Goal: Check status: Check status

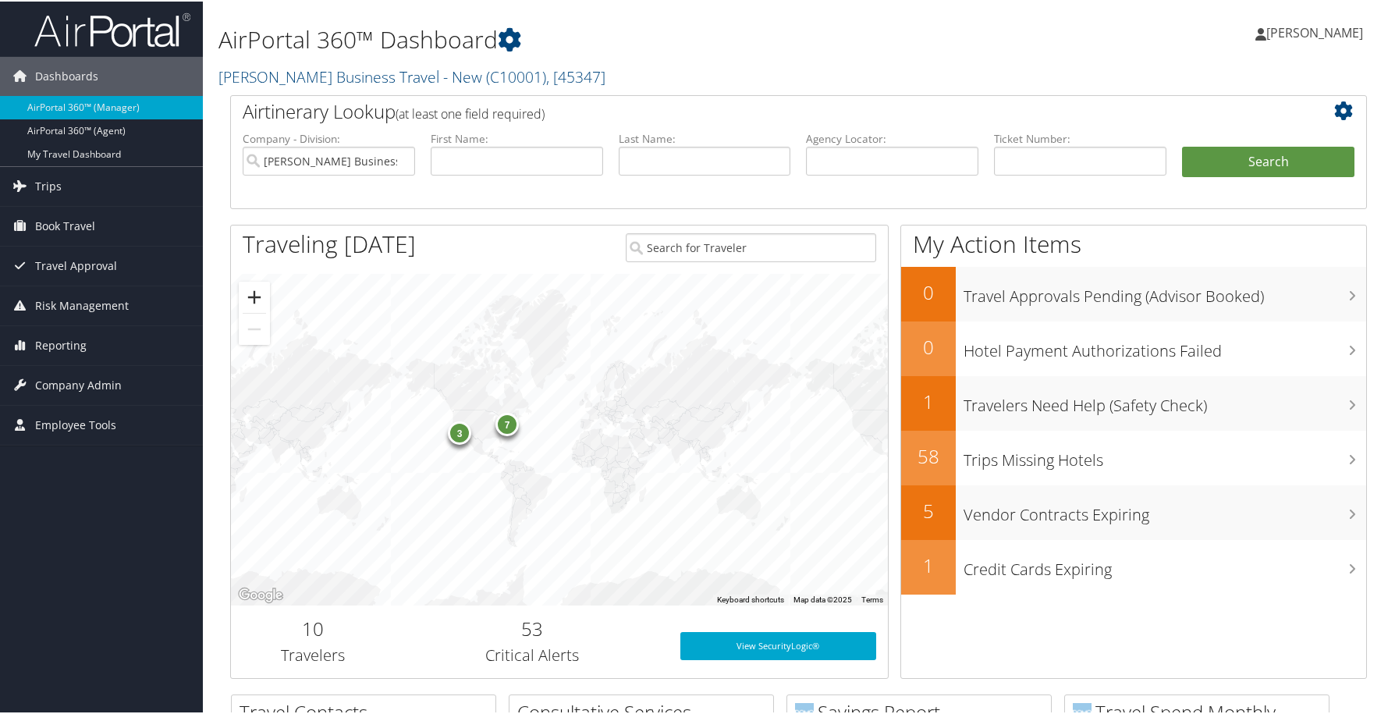
click at [257, 296] on button "Zoom in" at bounding box center [254, 295] width 31 height 31
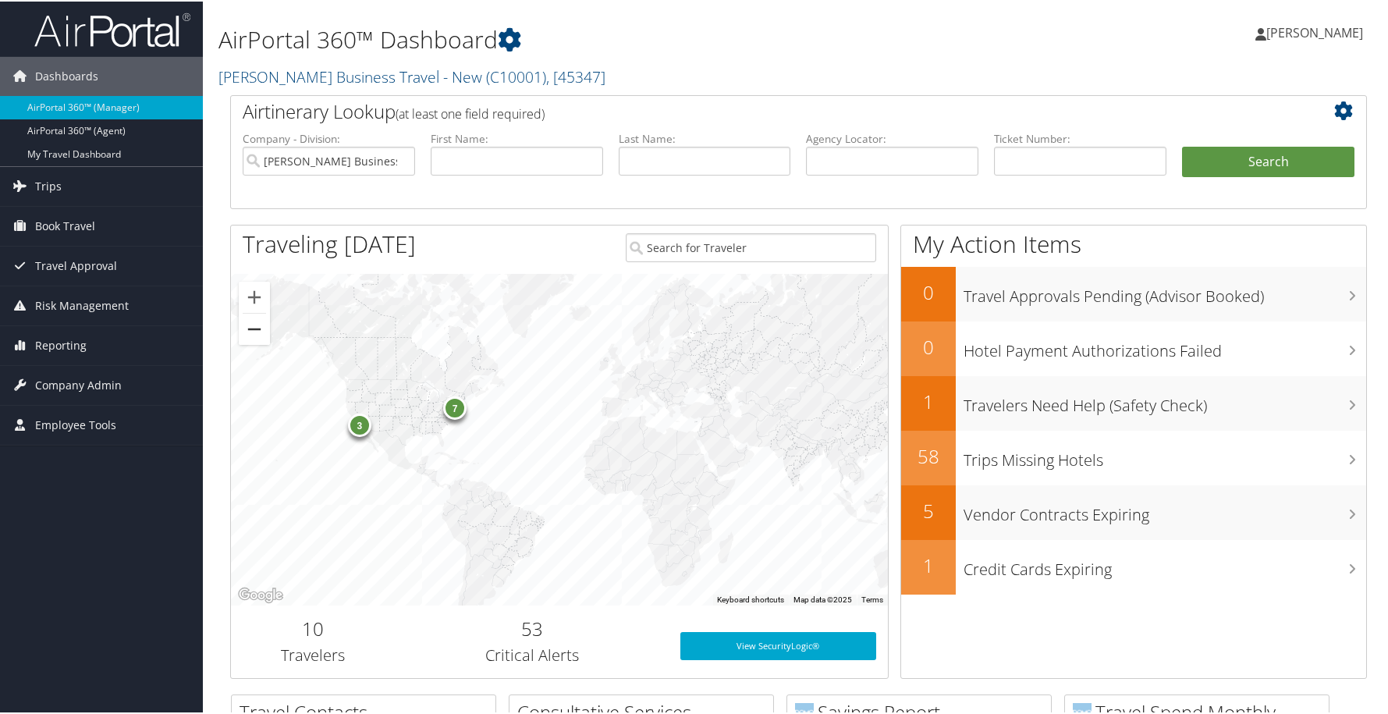
click at [254, 326] on button "Zoom out" at bounding box center [254, 327] width 31 height 31
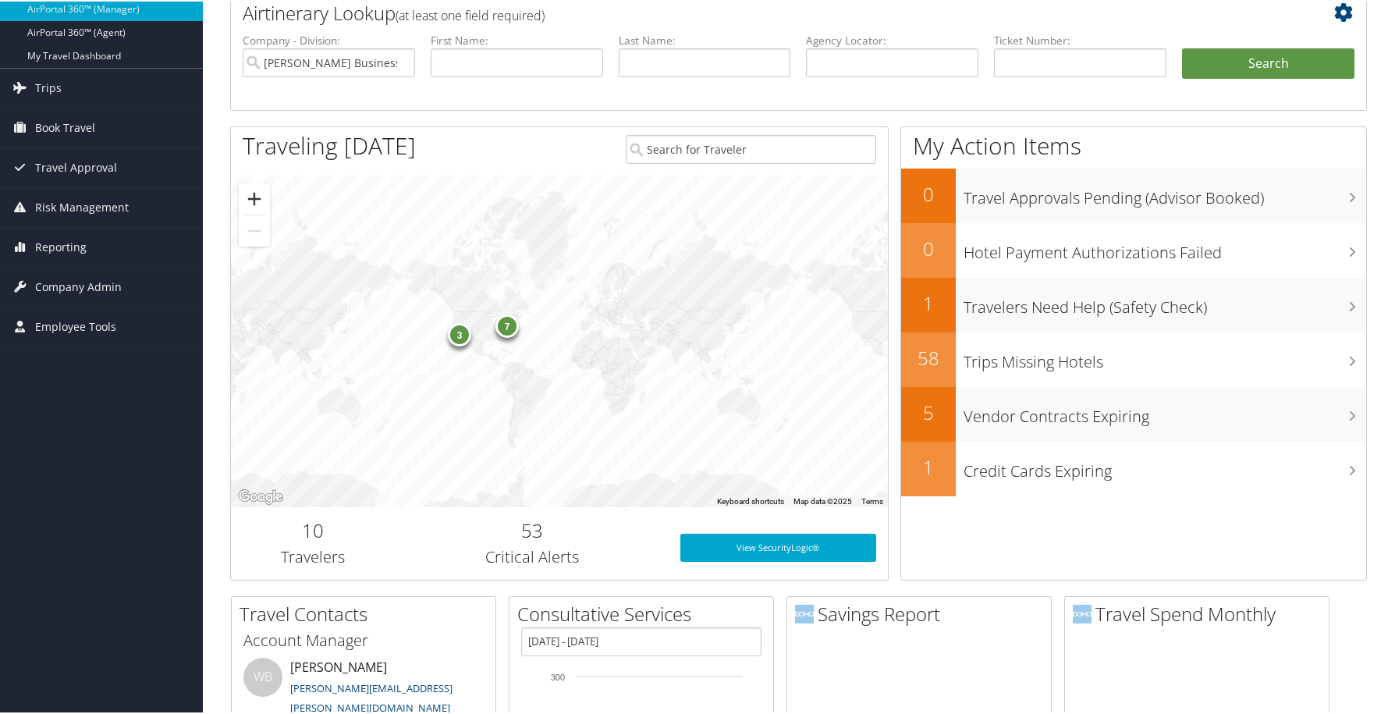
scroll to position [103, 0]
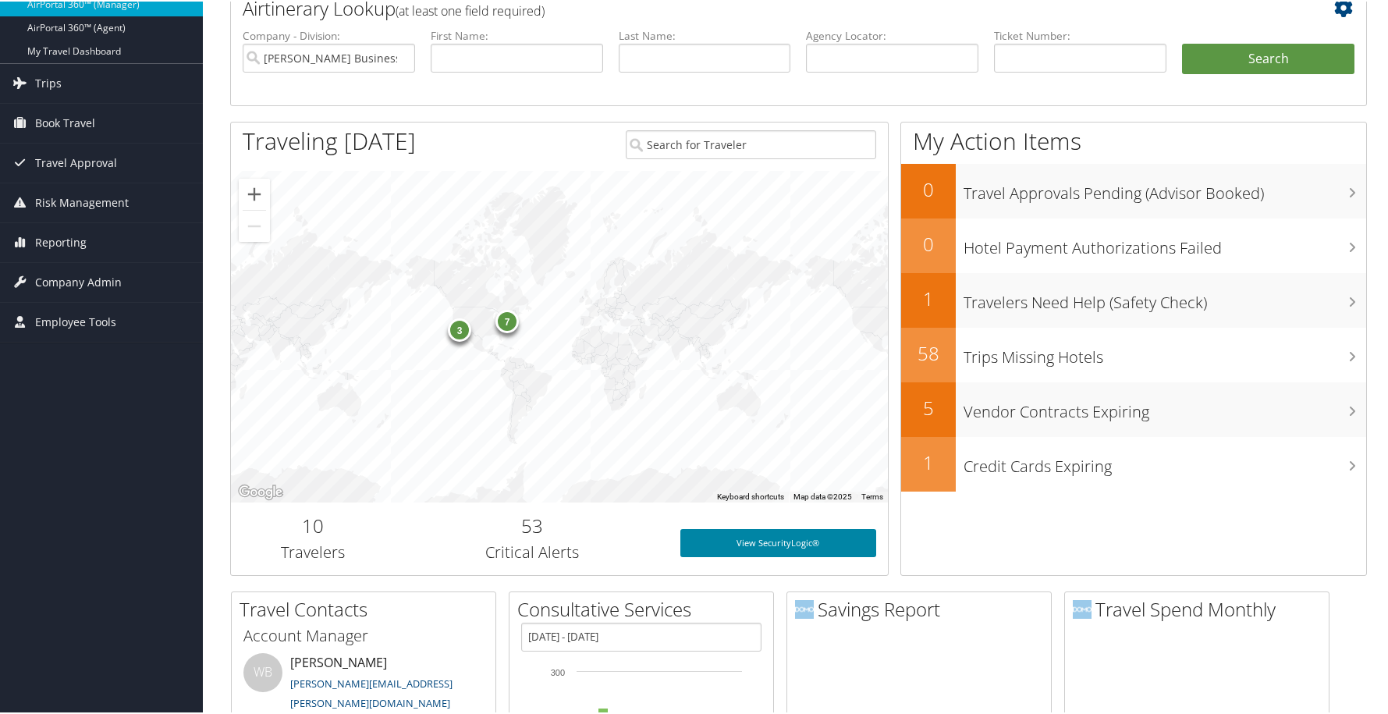
click at [787, 542] on link "View SecurityLogic®" at bounding box center [778, 541] width 196 height 28
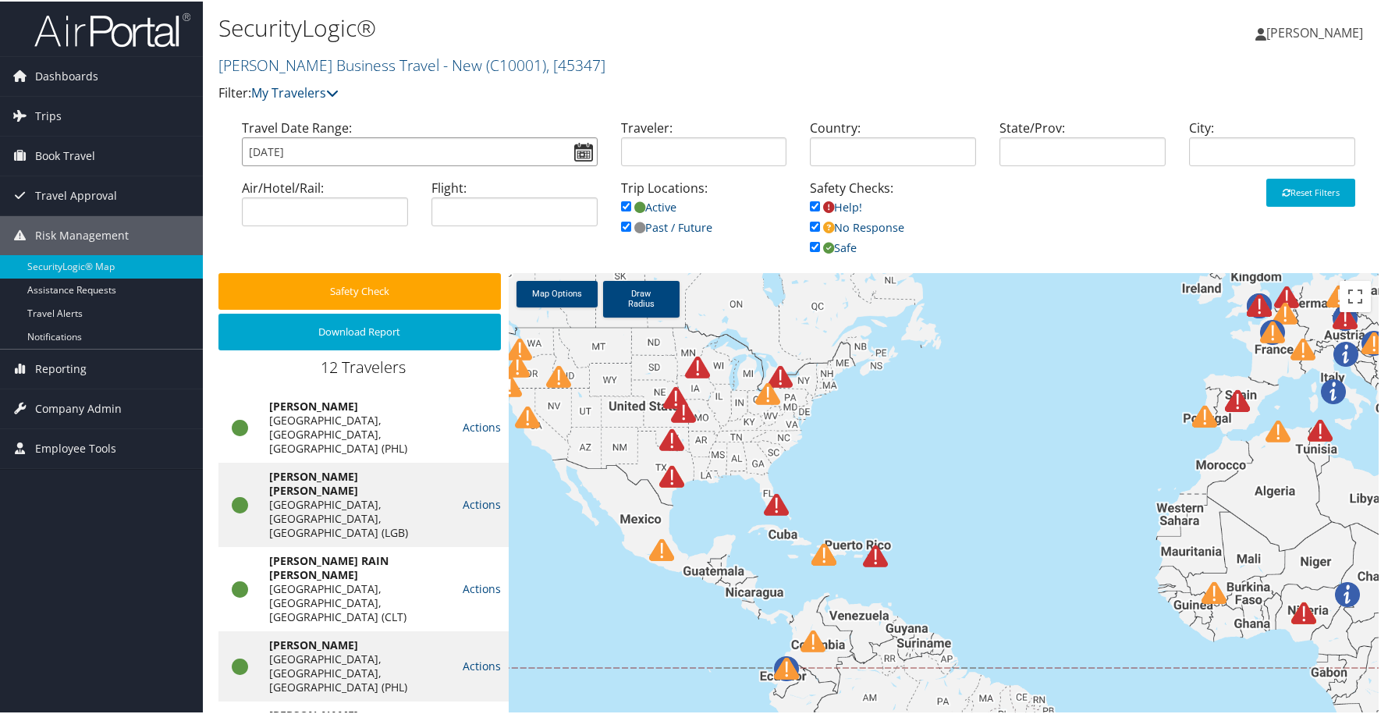
click at [575, 156] on input "09/09/2025" at bounding box center [420, 150] width 356 height 29
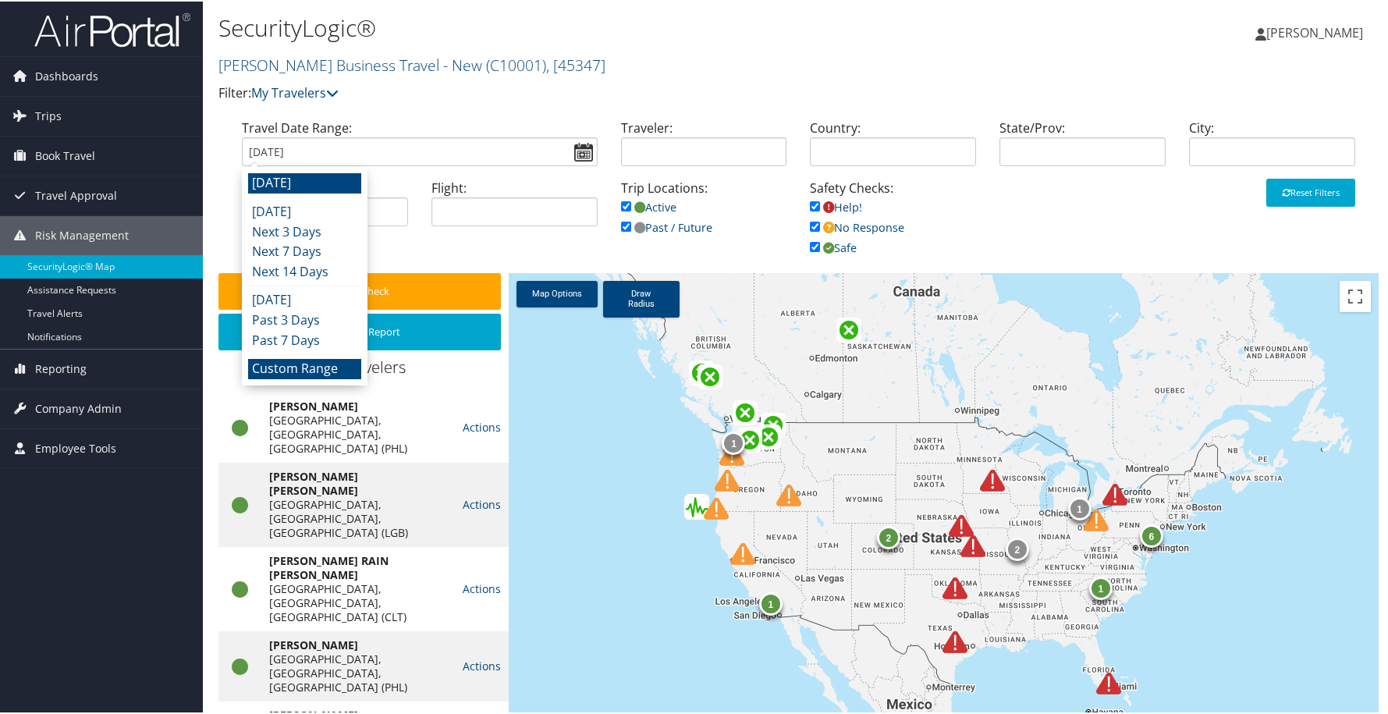
click at [289, 360] on li "Custom Range" at bounding box center [304, 367] width 113 height 20
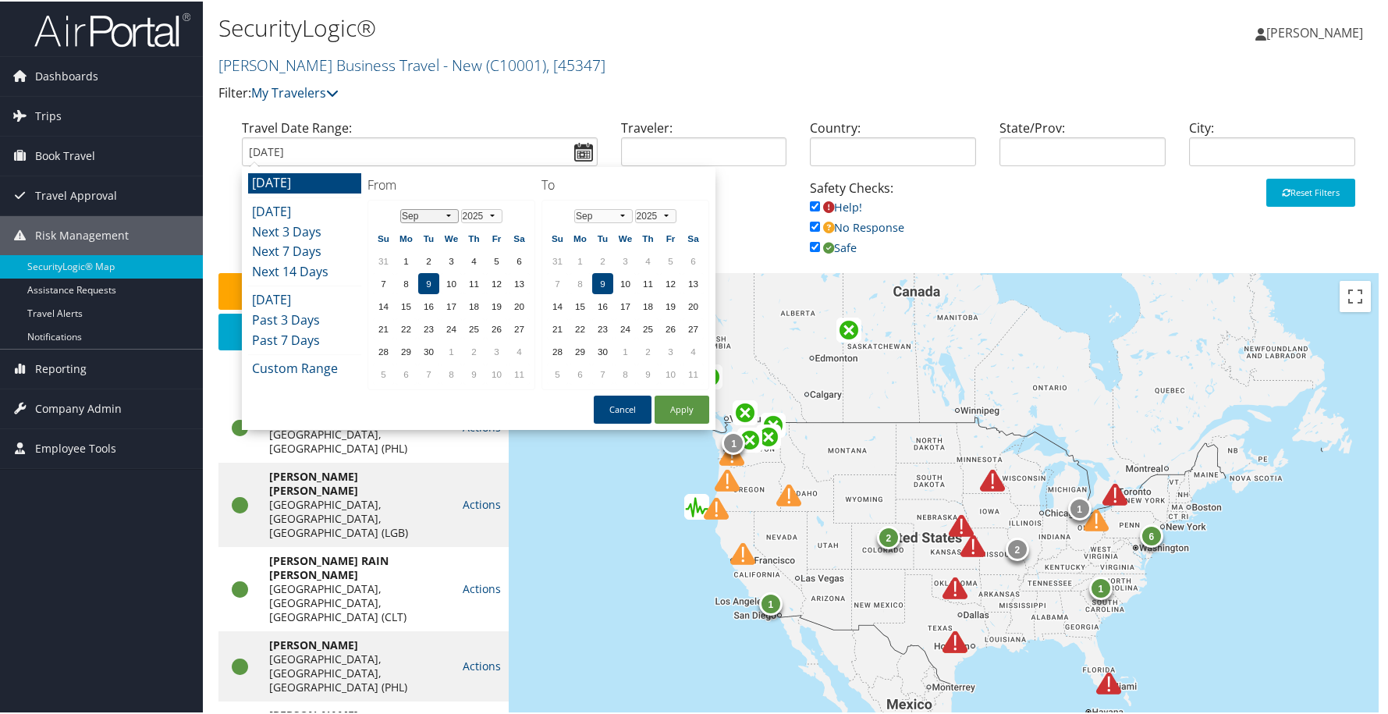
click at [450, 211] on select "Jan Feb Mar Apr May Jun Jul Aug Sep Oct Nov Dec" at bounding box center [429, 215] width 59 height 14
click at [493, 286] on td "7" at bounding box center [496, 282] width 21 height 21
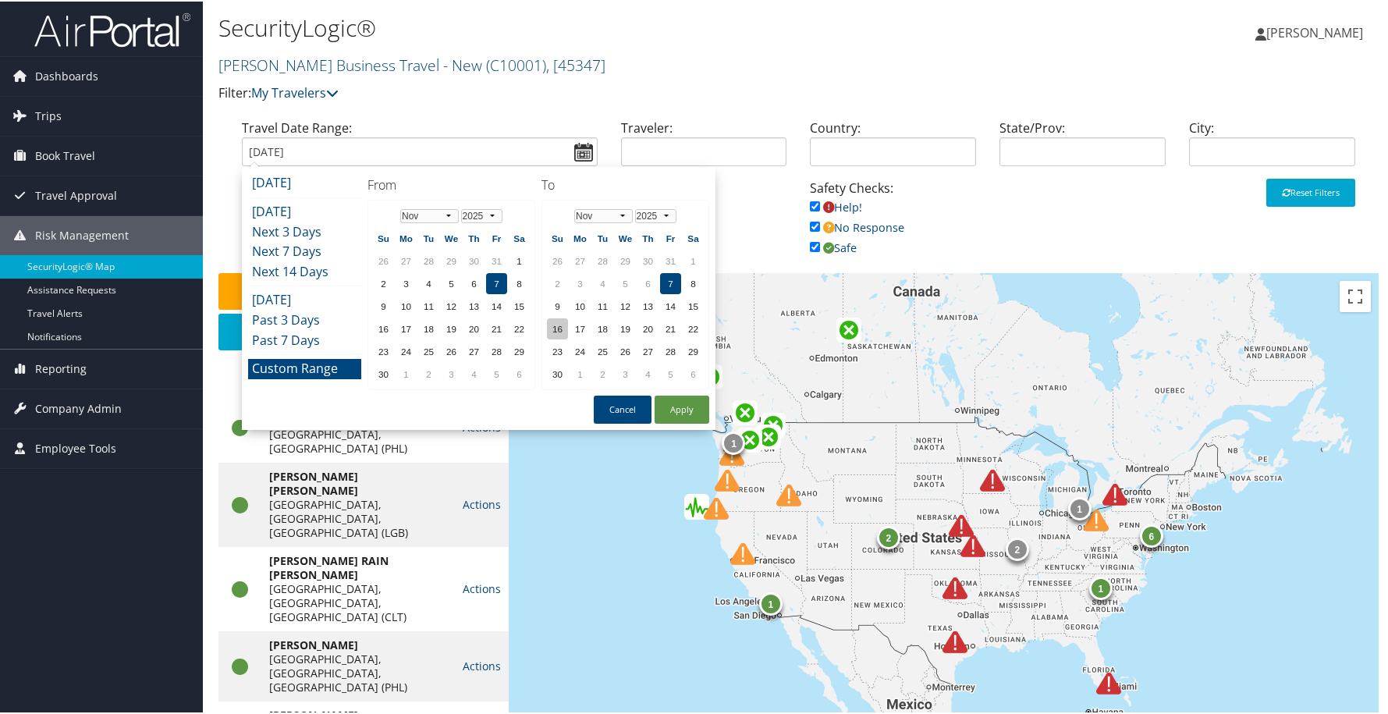
click at [556, 325] on td "16" at bounding box center [557, 327] width 21 height 21
click at [676, 410] on button "Apply" at bounding box center [682, 408] width 55 height 28
type input "11/07/2025 - 11/16/2025"
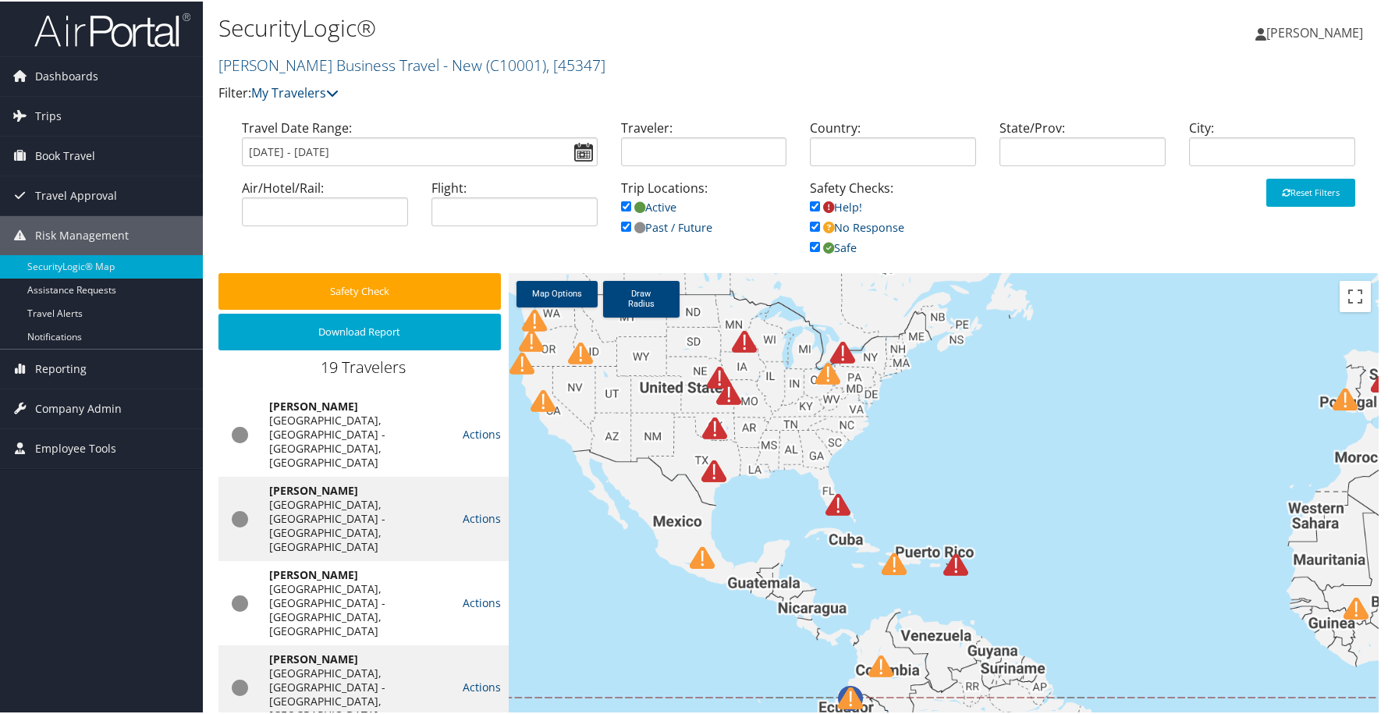
scroll to position [60, 0]
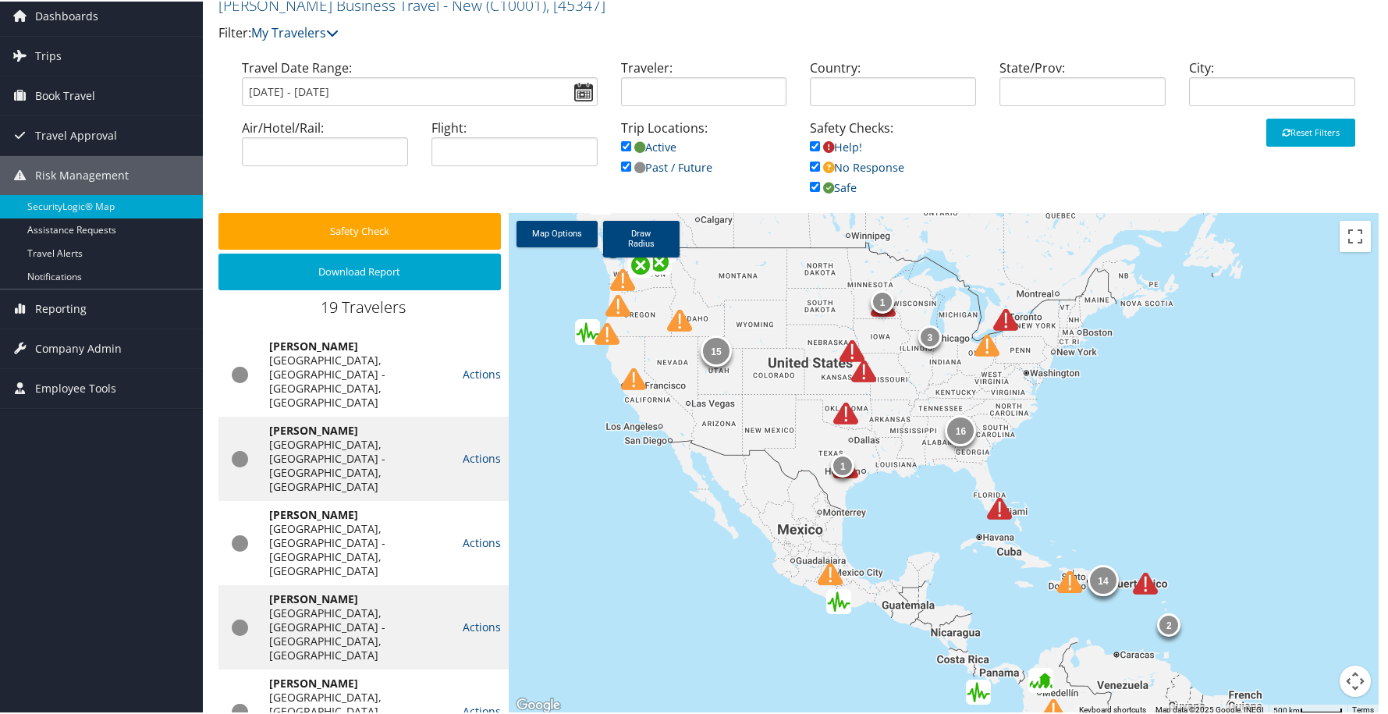
click at [479, 585] on link "View Itinerary" at bounding box center [502, 586] width 98 height 27
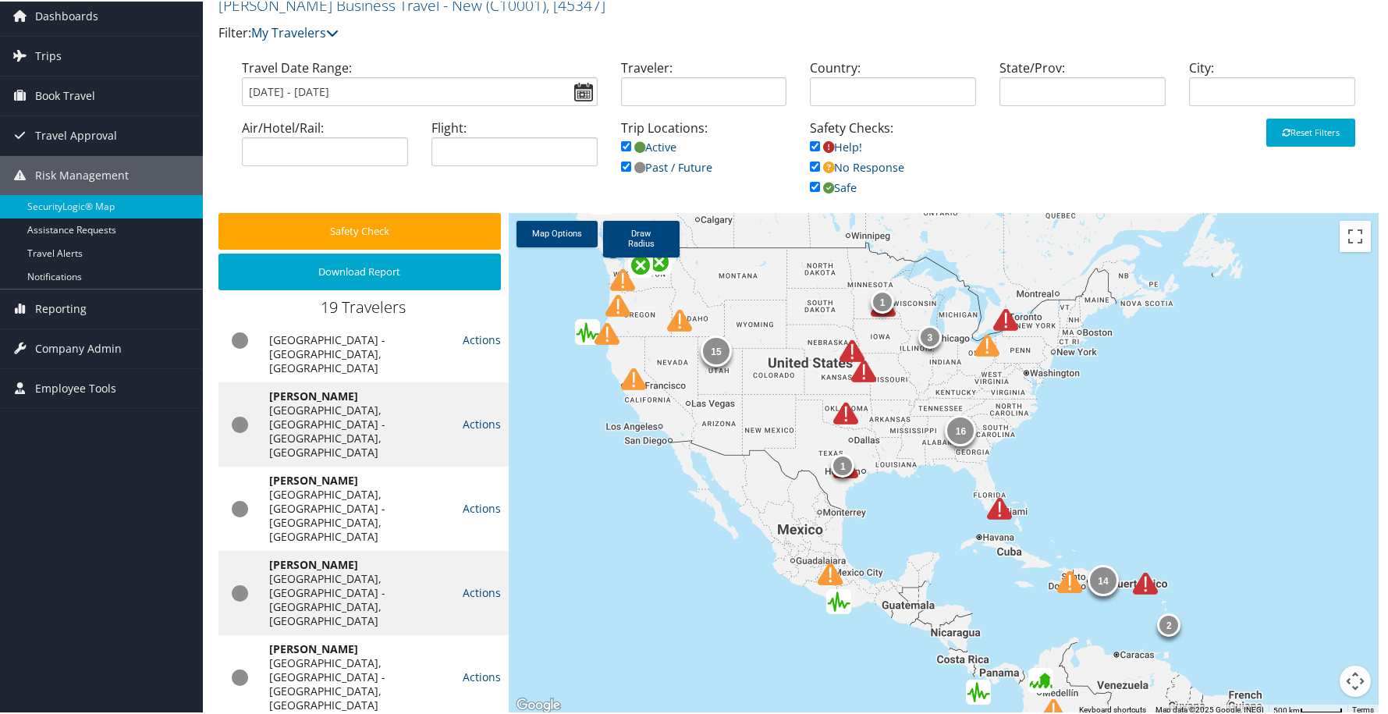
scroll to position [372, 0]
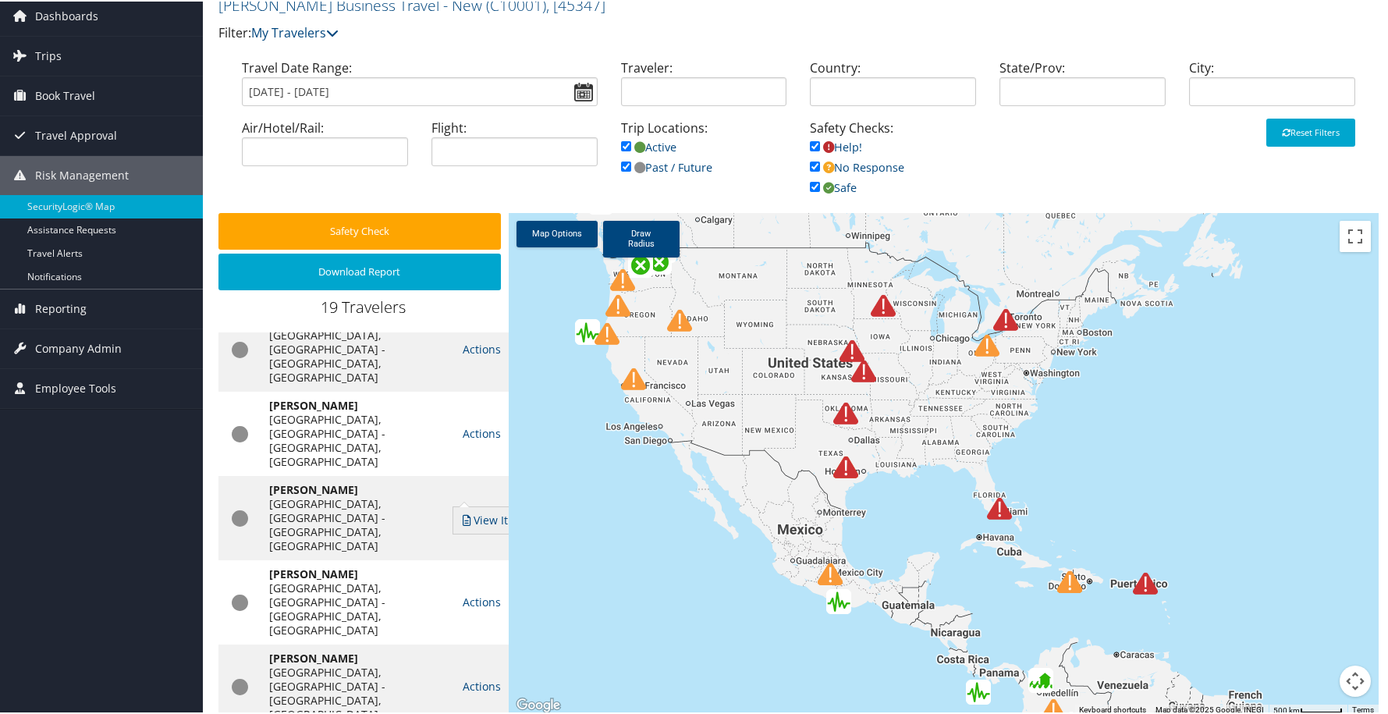
click at [468, 515] on icon at bounding box center [467, 518] width 14 height 11
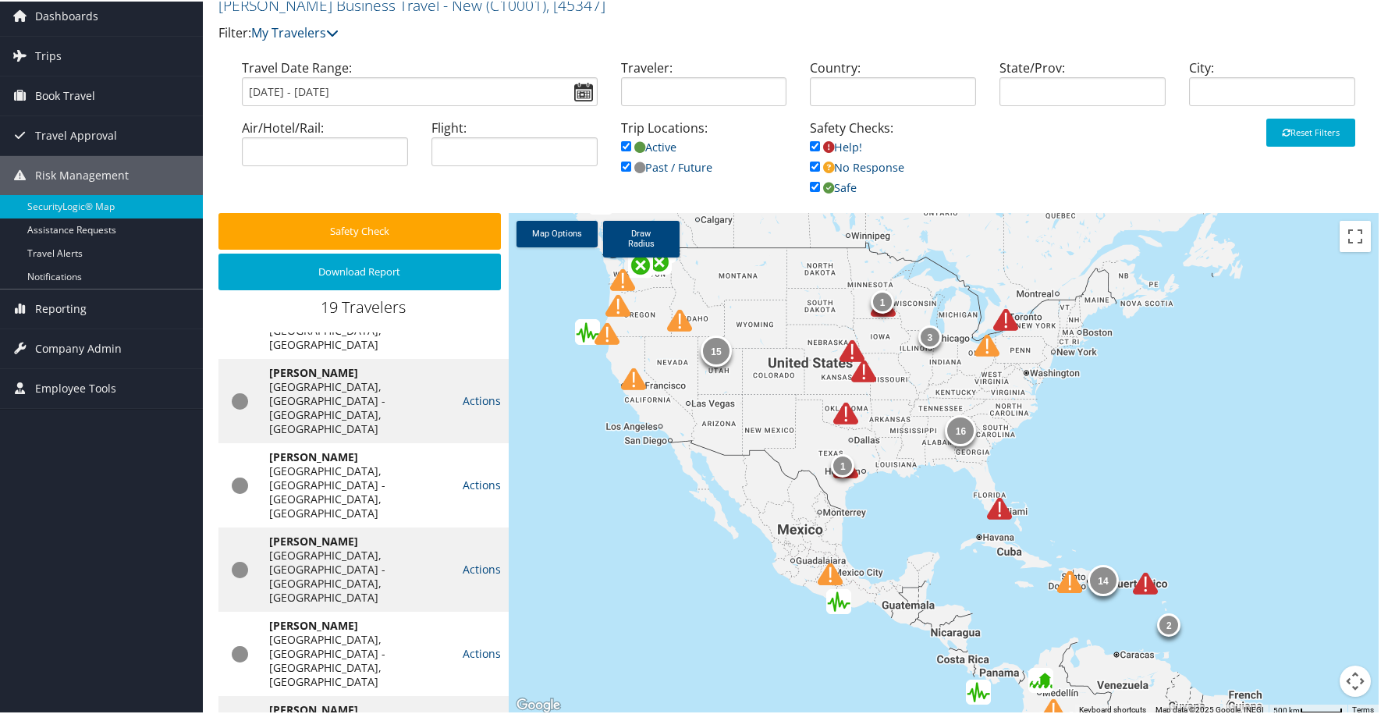
scroll to position [390, 0]
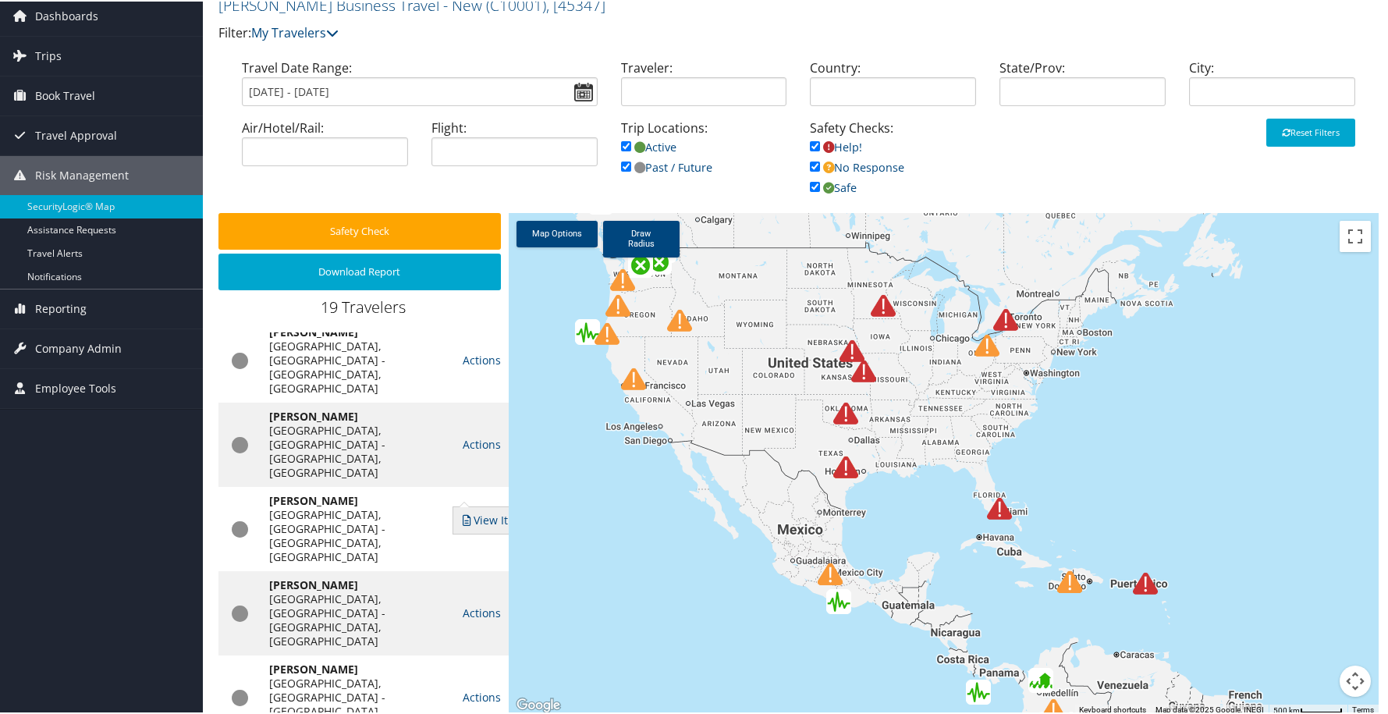
click at [485, 512] on link "View Itinerary" at bounding box center [502, 519] width 98 height 27
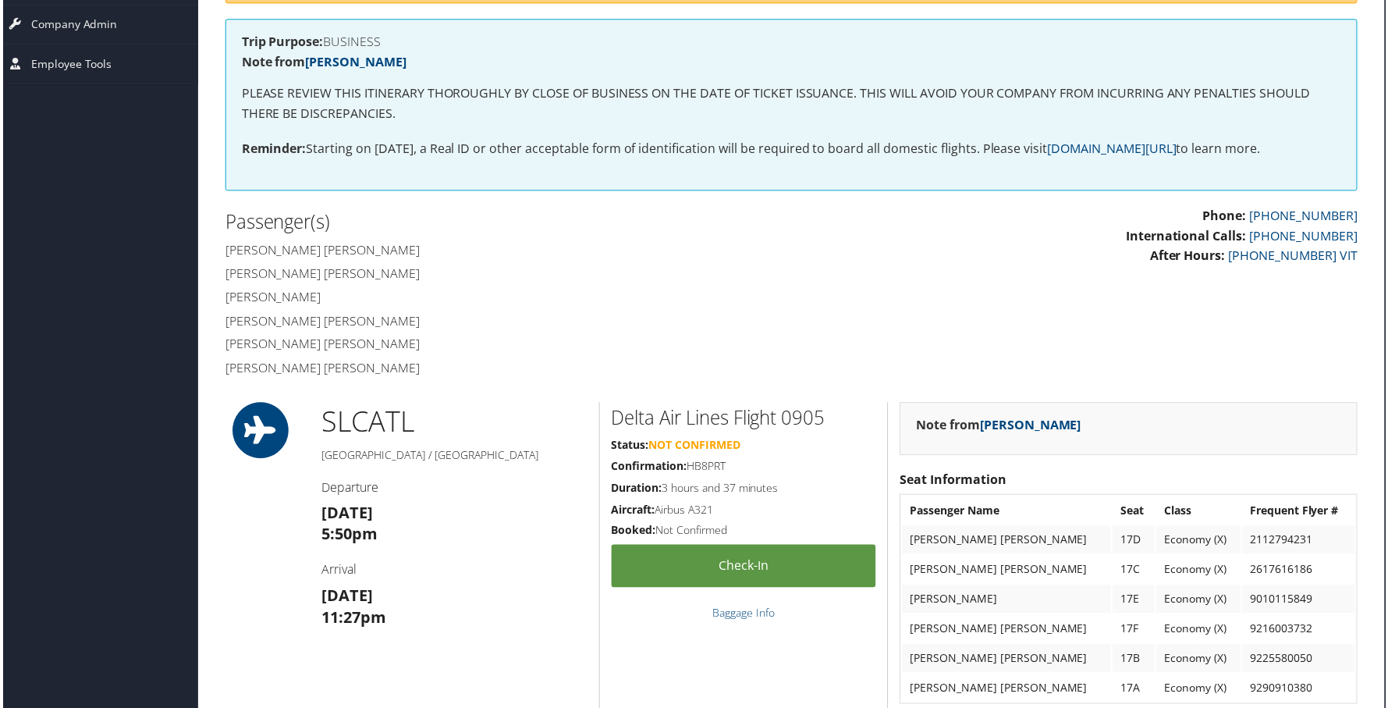
scroll to position [0, 7]
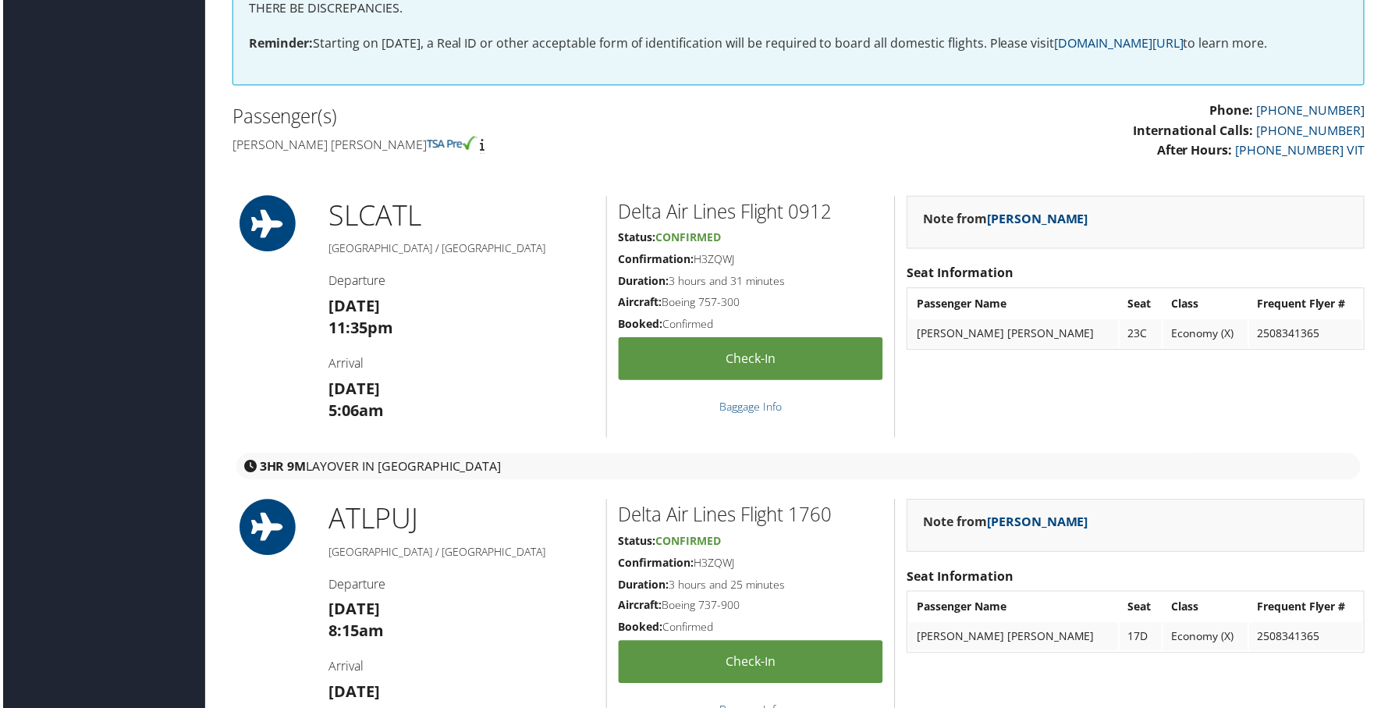
scroll to position [402, 0]
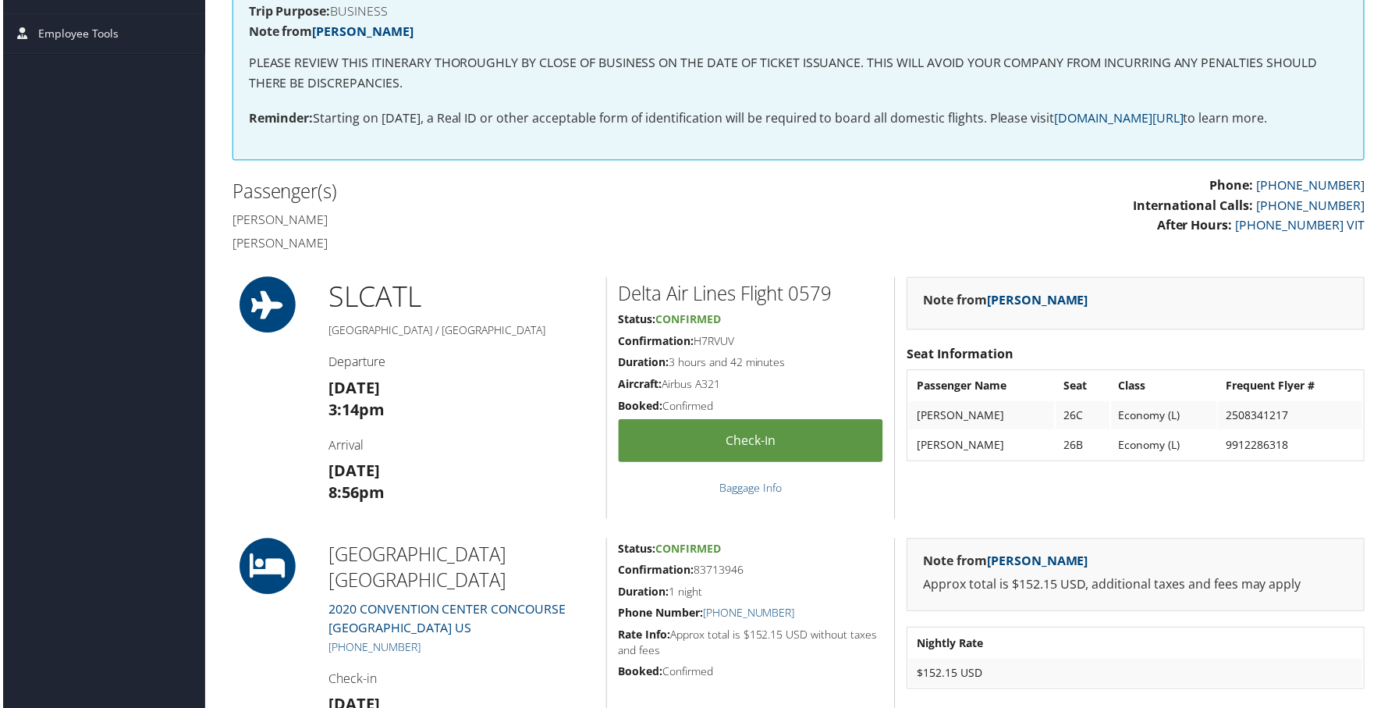
scroll to position [318, 0]
